Goal: Find specific page/section: Find specific page/section

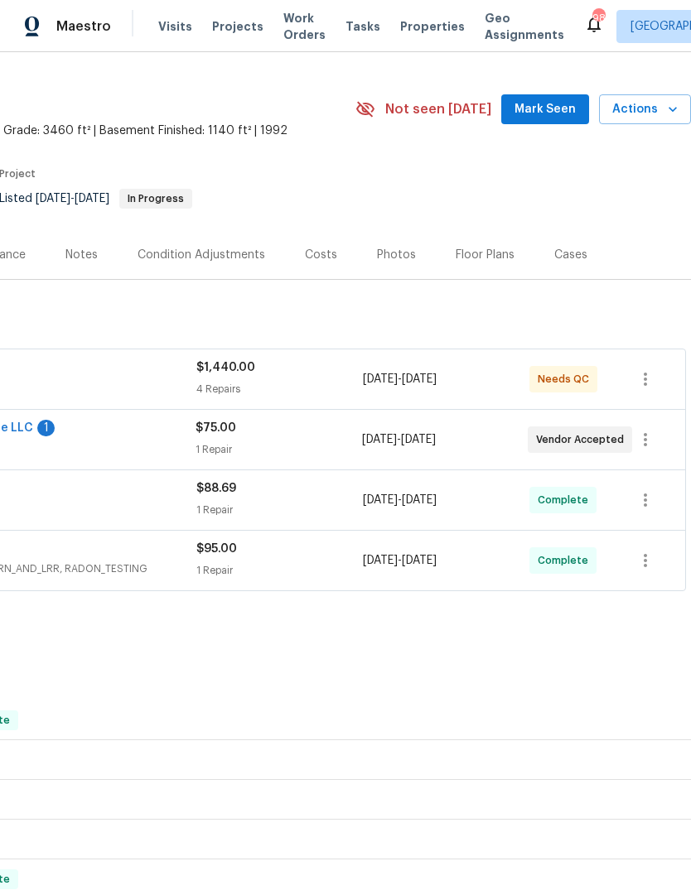
scroll to position [34, 245]
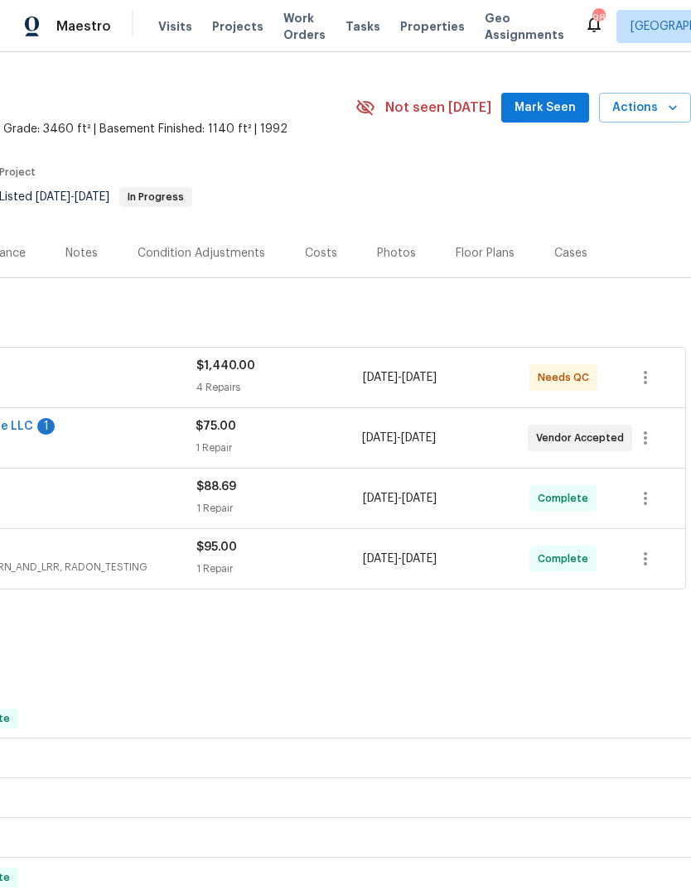
click at [377, 259] on div "Photos" at bounding box center [396, 253] width 39 height 17
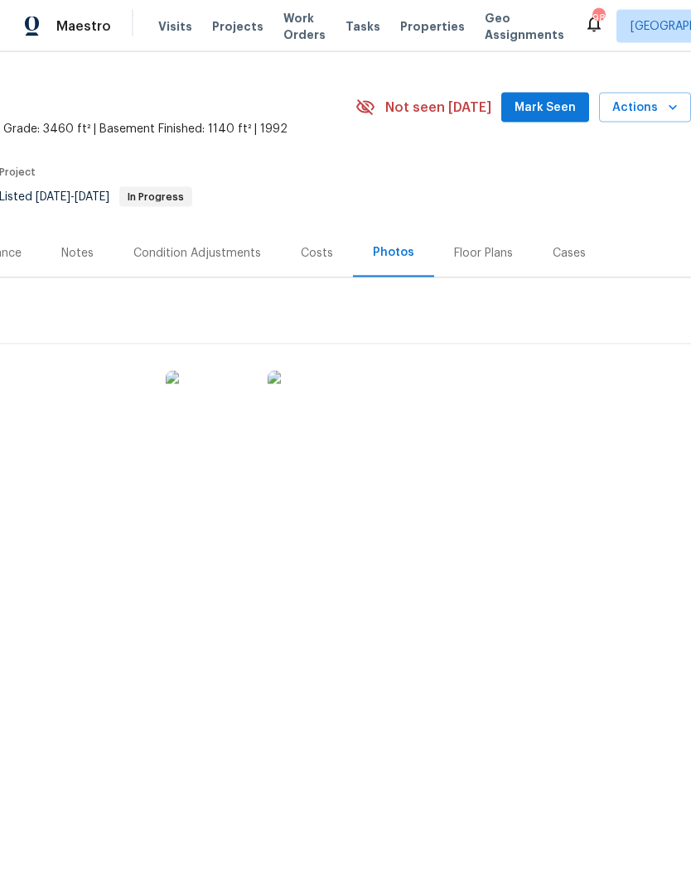
scroll to position [12, 0]
click at [120, 420] on img at bounding box center [105, 412] width 83 height 83
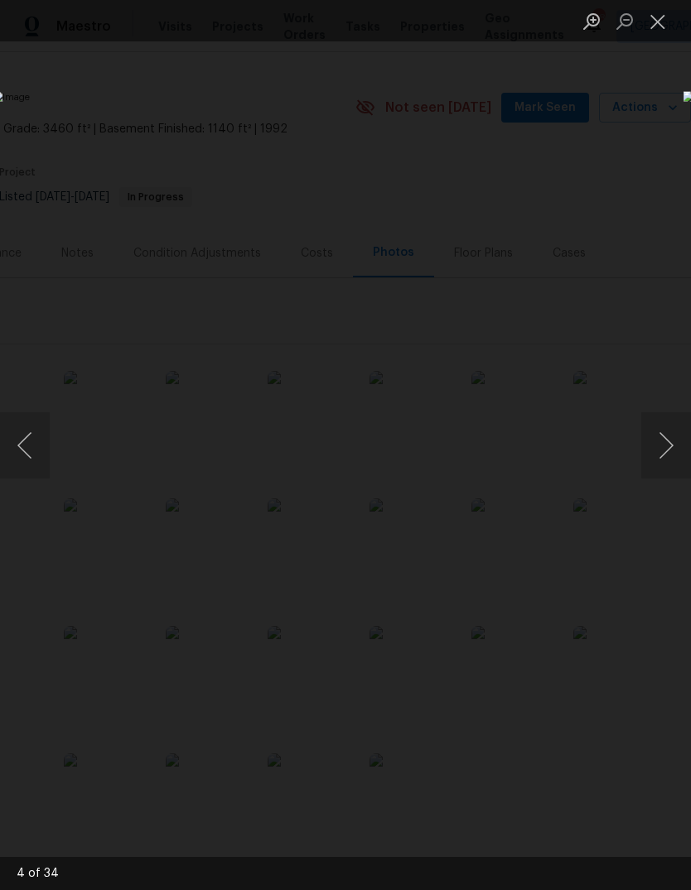
click at [100, 59] on div "Lightbox" at bounding box center [345, 445] width 691 height 890
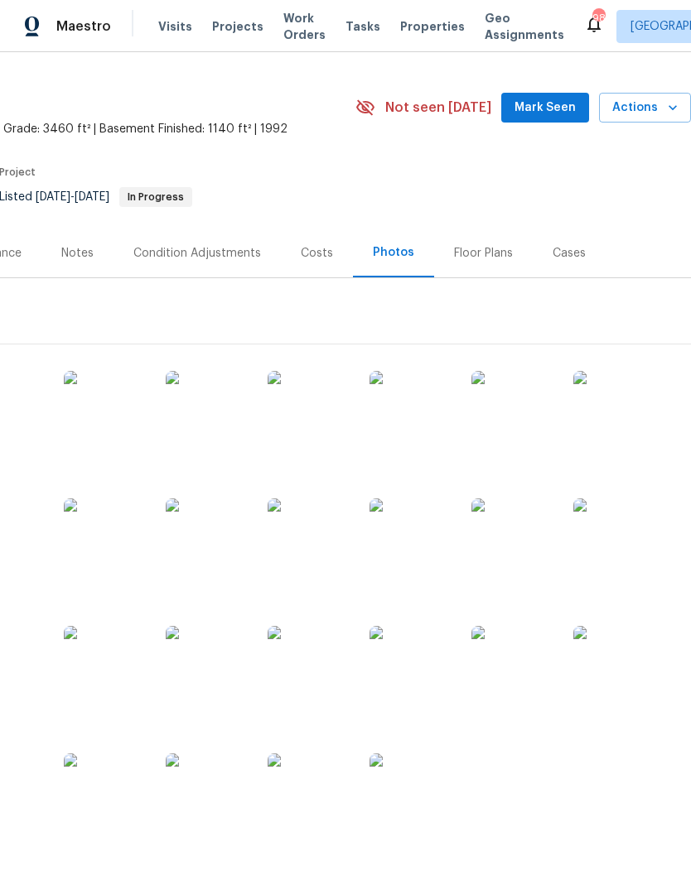
click at [290, 670] on img at bounding box center [308, 667] width 83 height 83
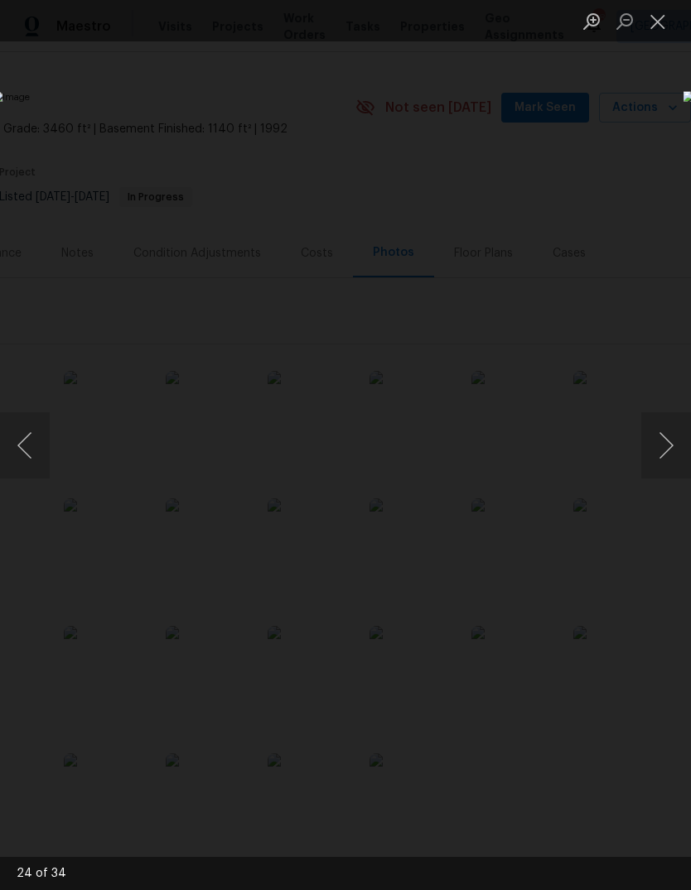
click at [85, 91] on div "Lightbox" at bounding box center [345, 445] width 691 height 890
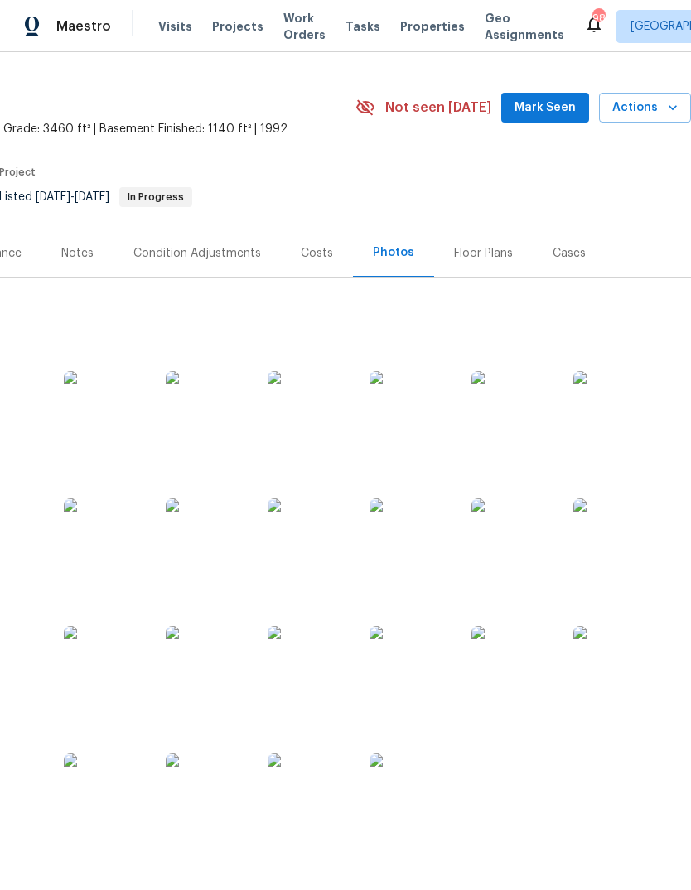
click at [99, 537] on img at bounding box center [105, 539] width 83 height 83
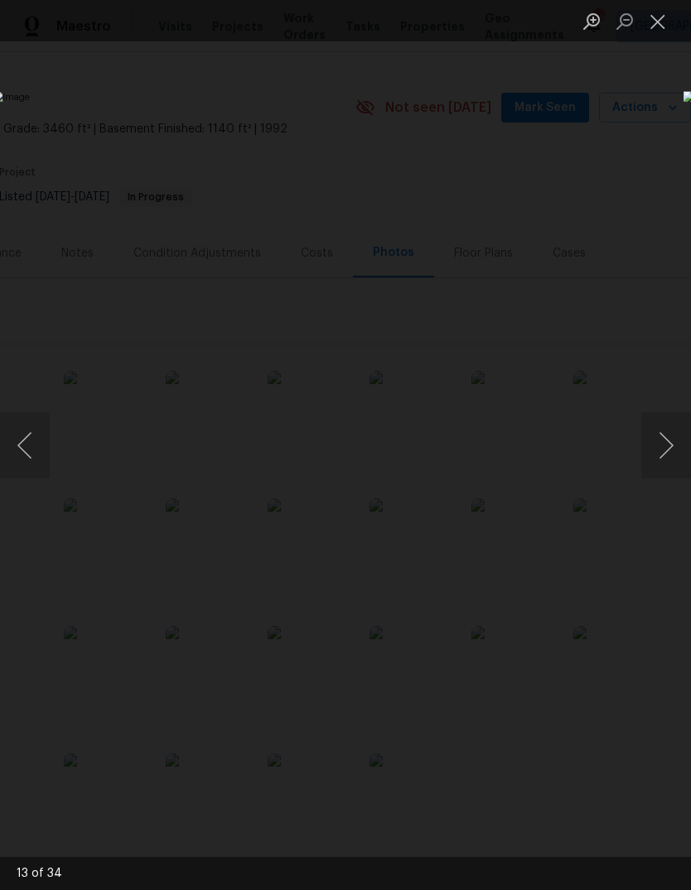
click at [108, 126] on div "Lightbox" at bounding box center [345, 445] width 691 height 890
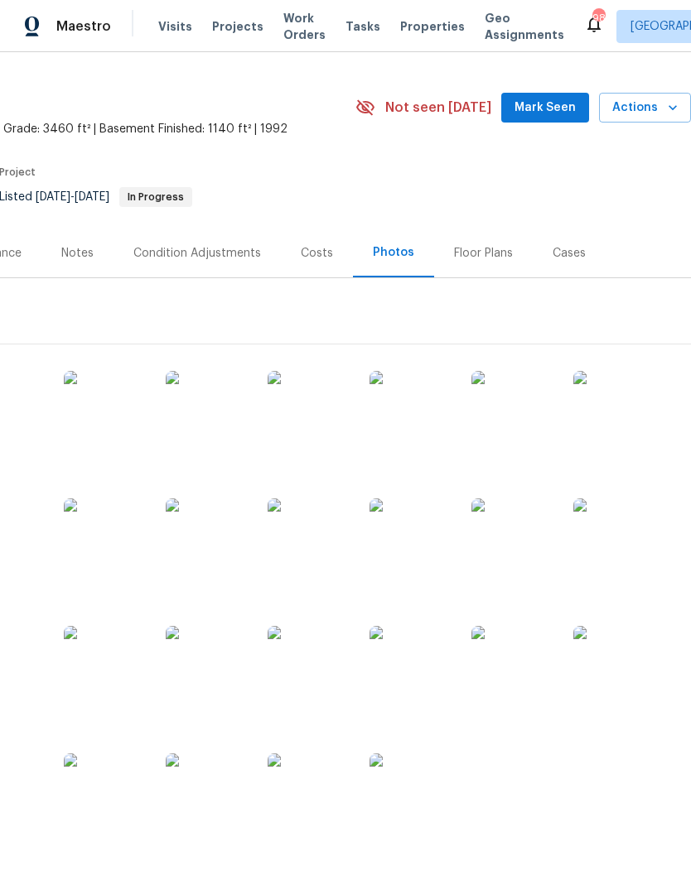
click at [307, 786] on img at bounding box center [308, 794] width 83 height 83
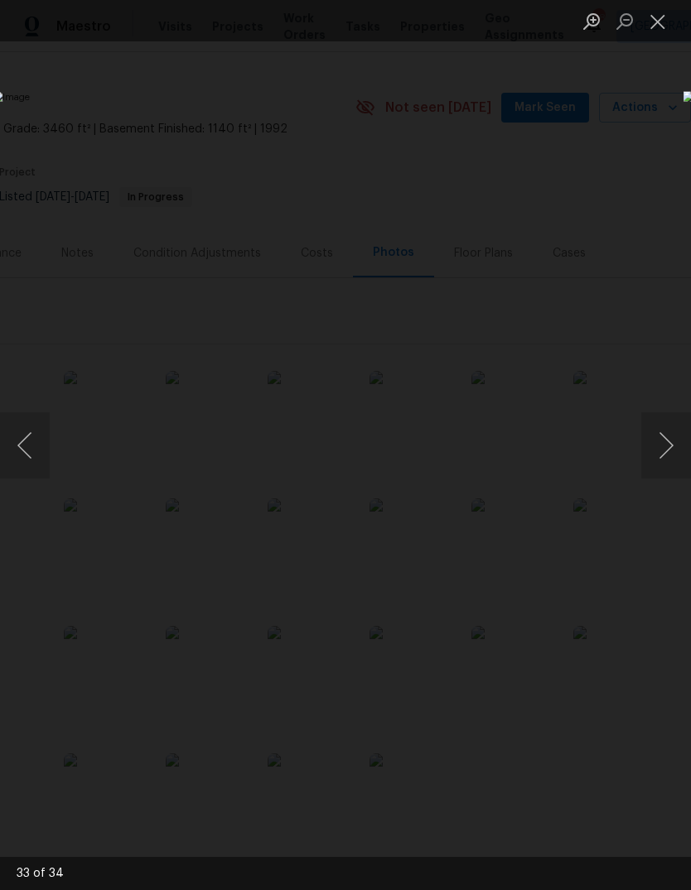
click at [62, 45] on div "Lightbox" at bounding box center [345, 445] width 691 height 890
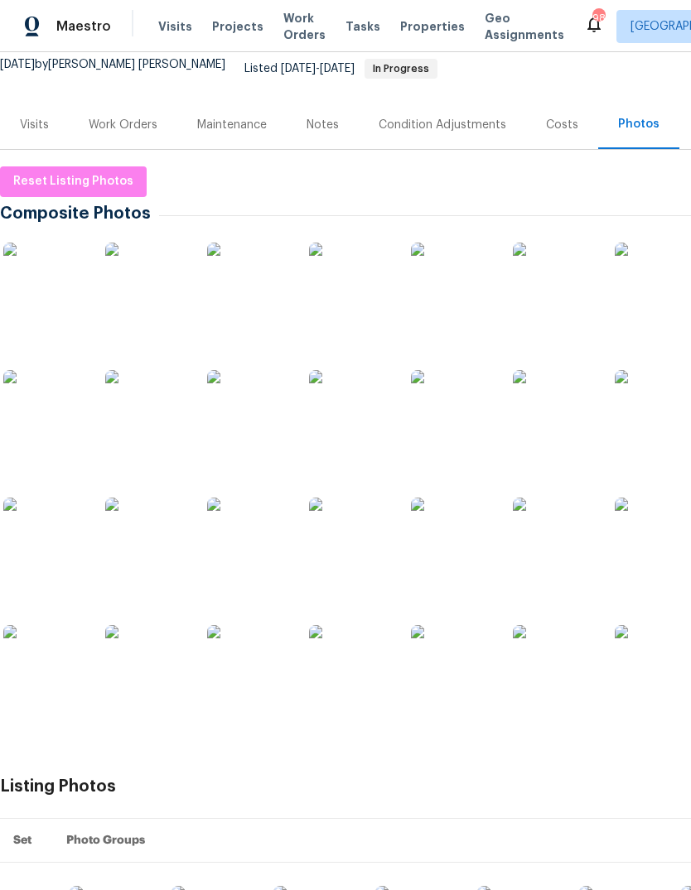
scroll to position [163, 0]
click at [353, 412] on img at bounding box center [350, 410] width 83 height 83
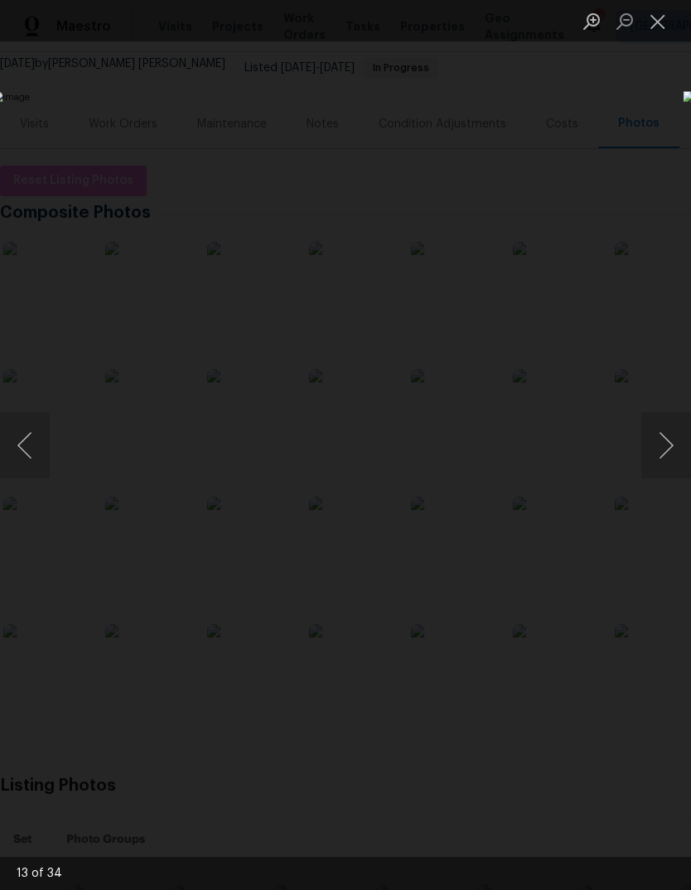
click at [554, 111] on div "Lightbox" at bounding box center [345, 445] width 691 height 890
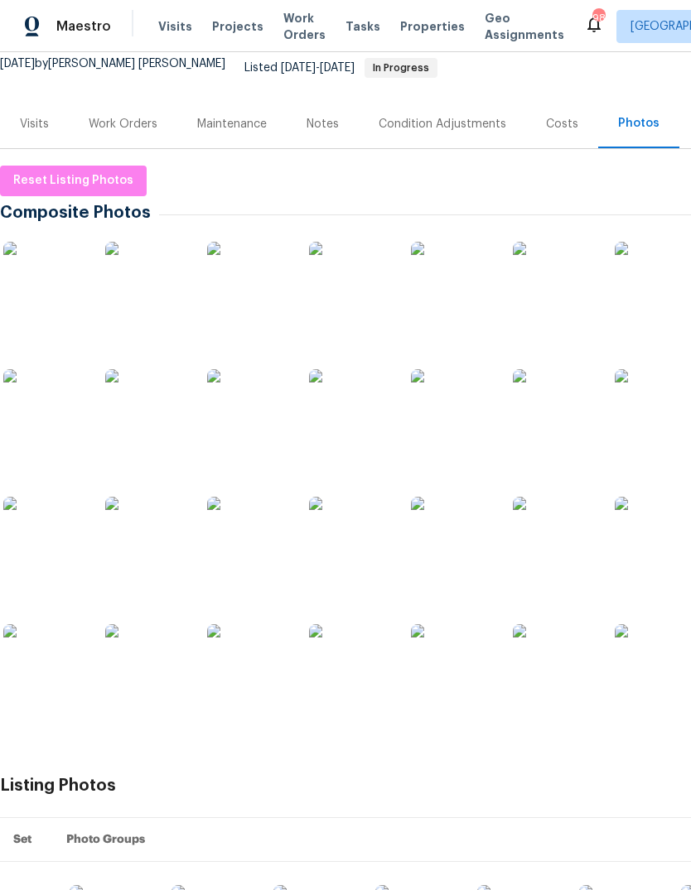
click at [662, 534] on img at bounding box center [655, 538] width 83 height 83
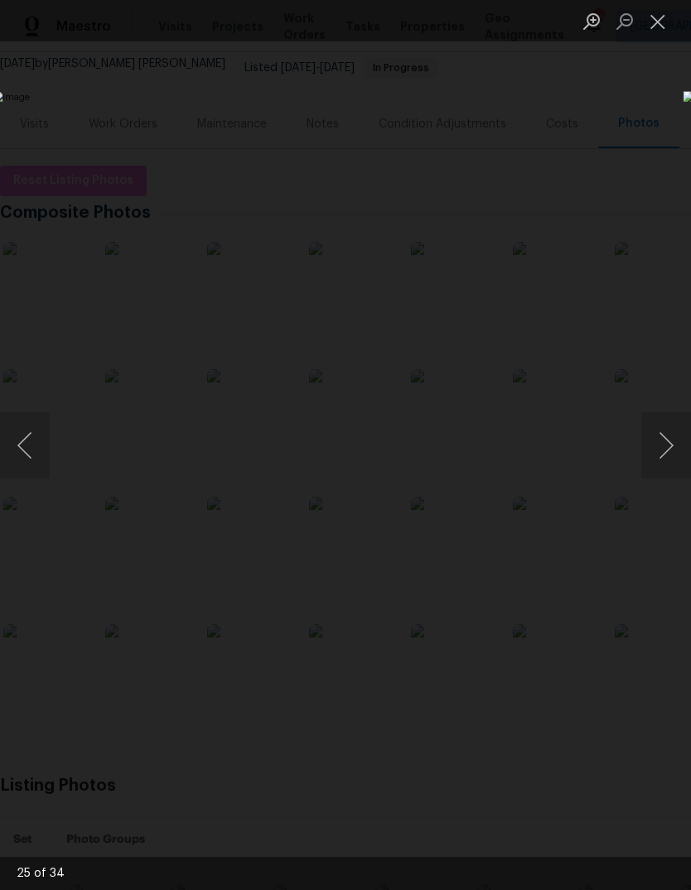
click at [539, 115] on div "Lightbox" at bounding box center [345, 445] width 691 height 890
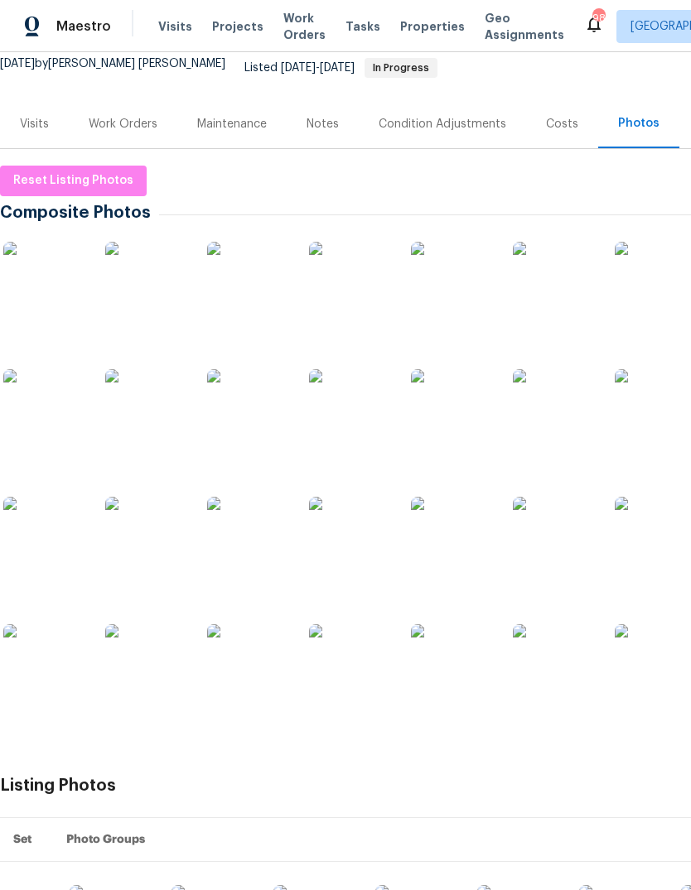
click at [368, 286] on img at bounding box center [350, 283] width 83 height 83
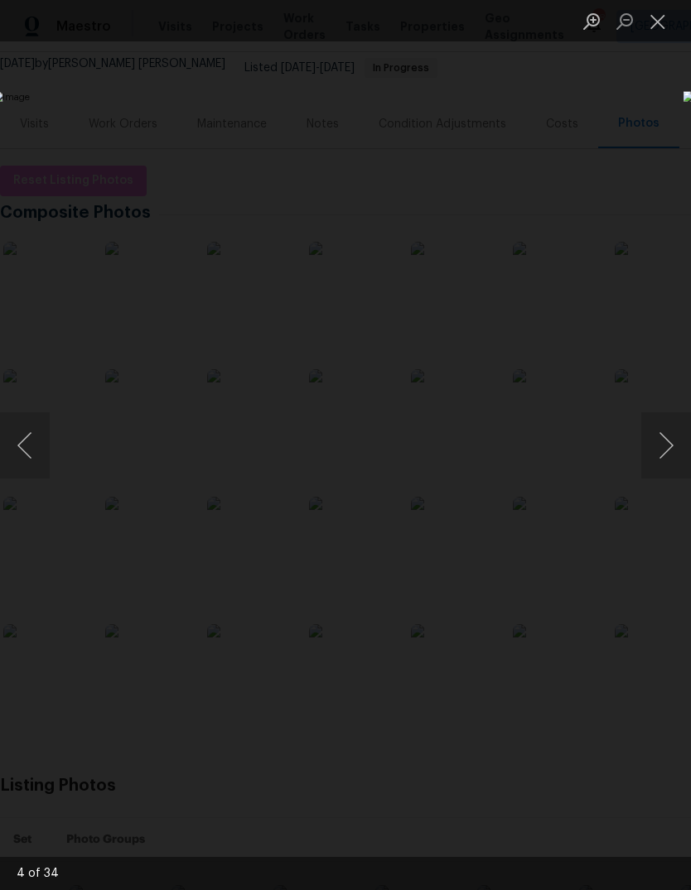
scroll to position [0, 0]
